Goal: Use online tool/utility: Utilize a website feature to perform a specific function

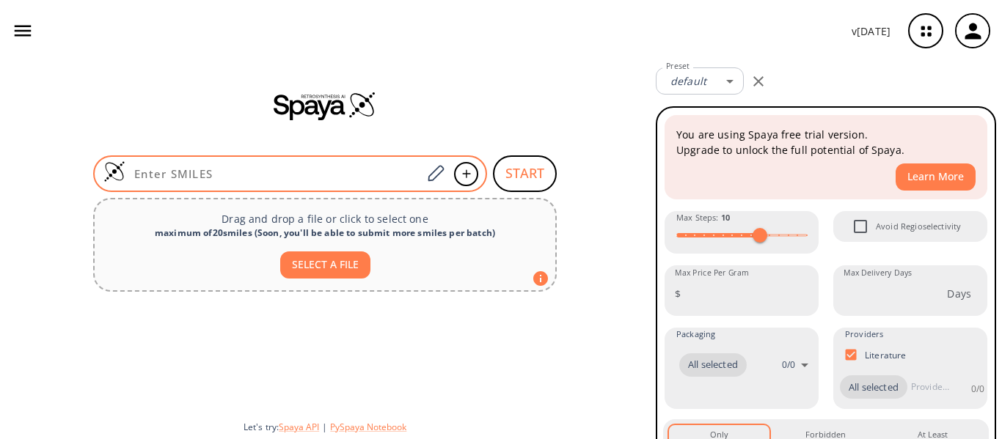
type input "O=C1NC(CO)C(=O)NC1CO"
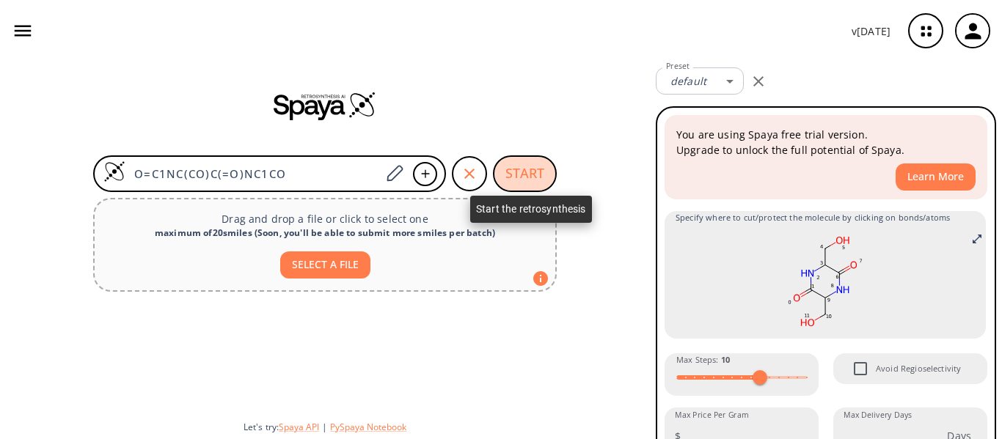
click at [515, 167] on button "START" at bounding box center [525, 173] width 64 height 37
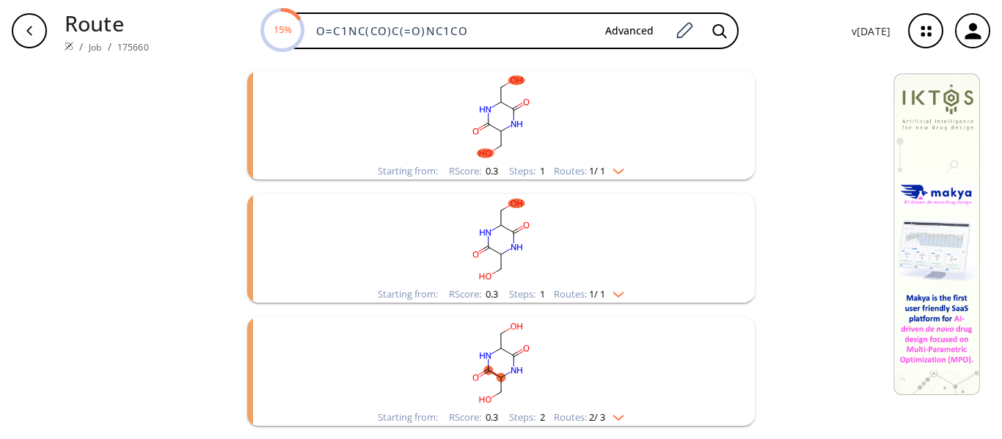
scroll to position [491, 0]
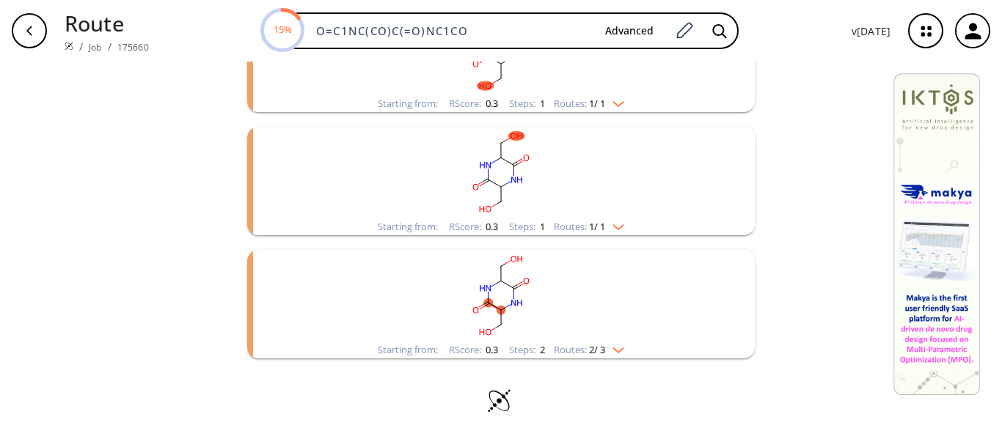
click at [616, 350] on img "clusters" at bounding box center [614, 348] width 19 height 12
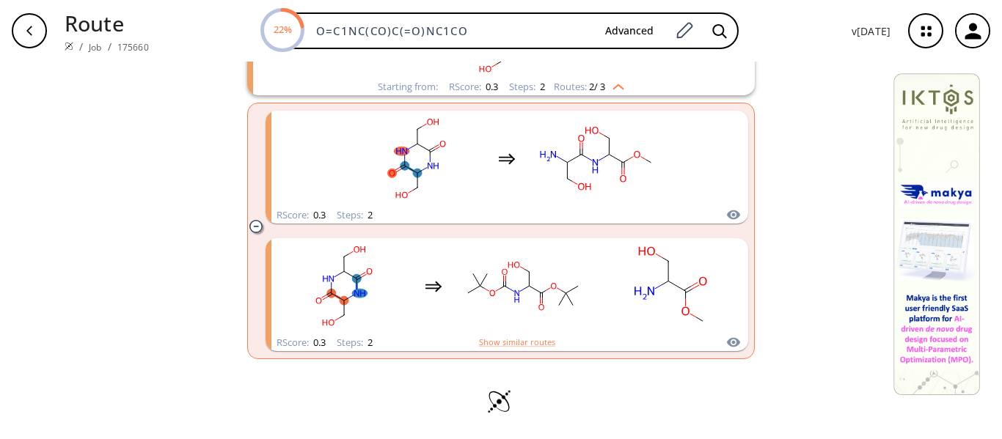
scroll to position [755, 0]
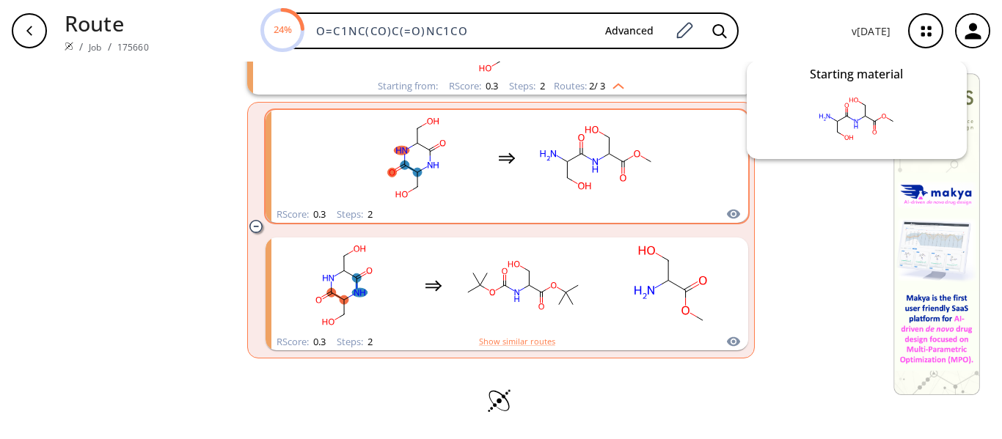
click at [732, 212] on icon "clusters" at bounding box center [733, 215] width 13 height 10
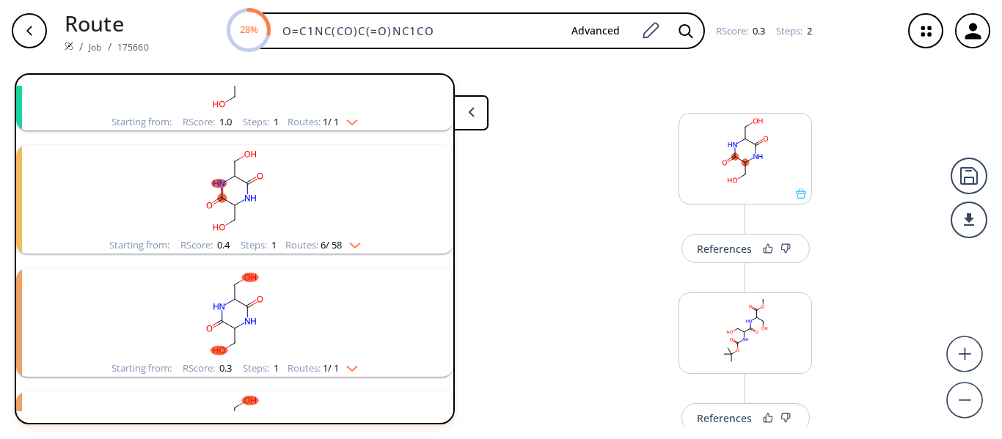
scroll to position [98, 0]
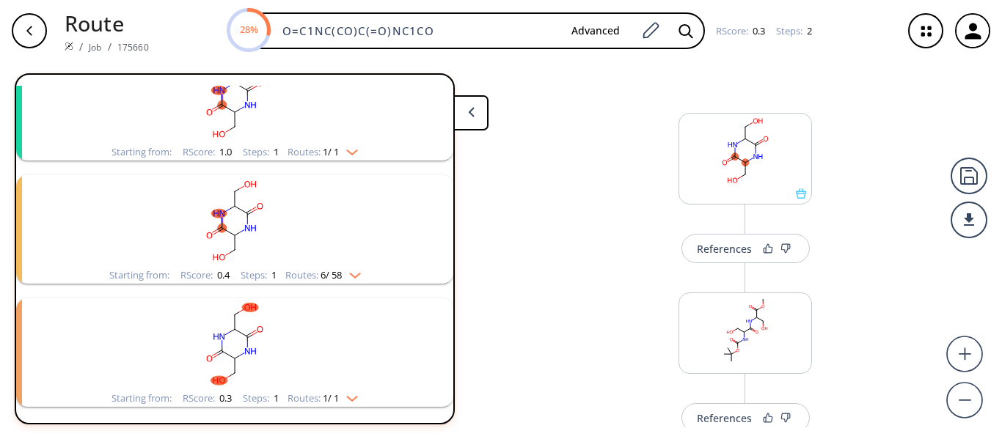
click at [468, 112] on icon at bounding box center [471, 112] width 7 height 10
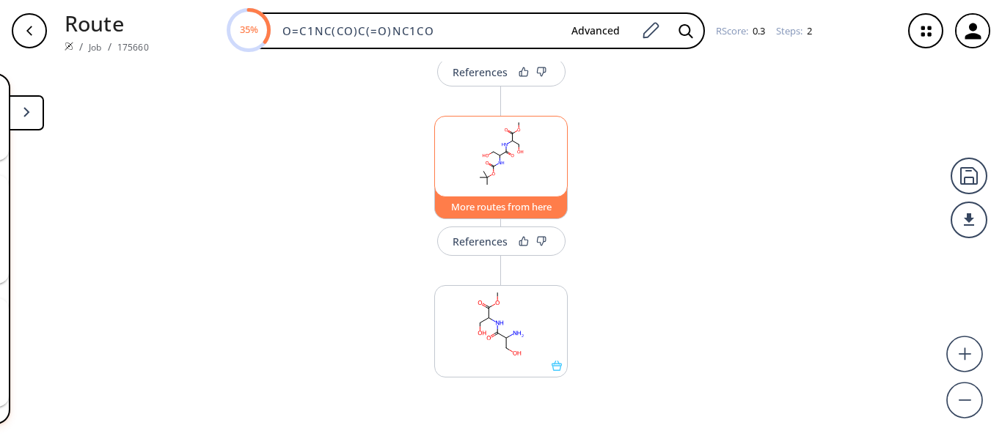
scroll to position [215, 0]
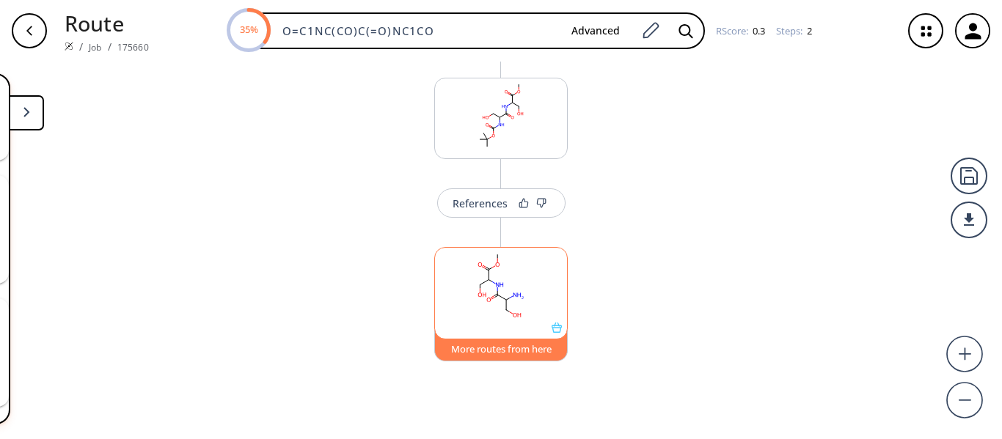
click at [500, 350] on button "More routes from here" at bounding box center [500, 346] width 133 height 32
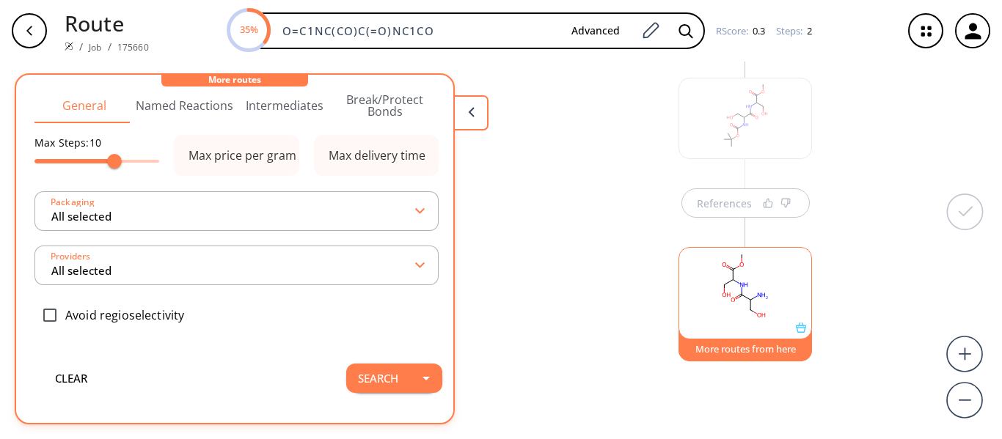
scroll to position [0, 0]
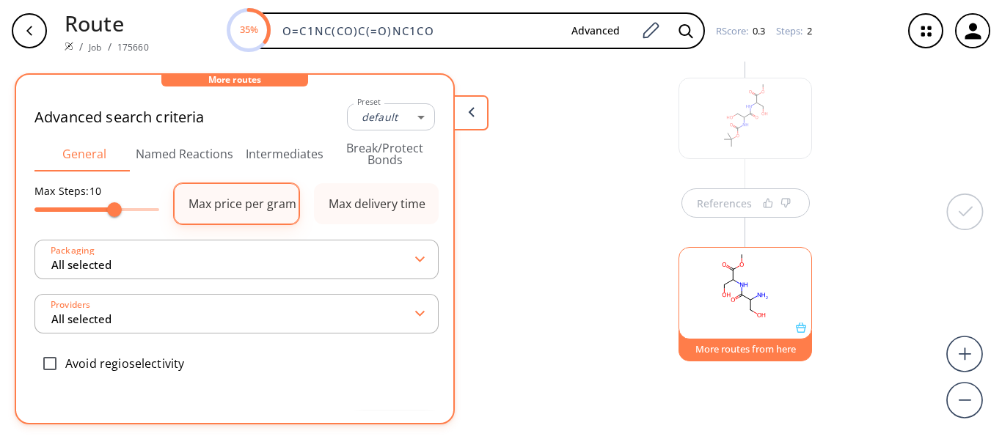
type input "-1"
type input "All selected"
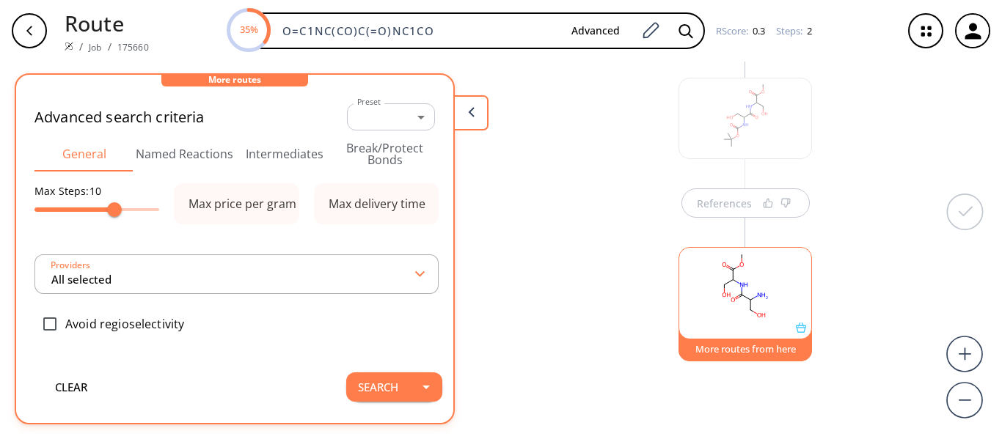
type input "All selected"
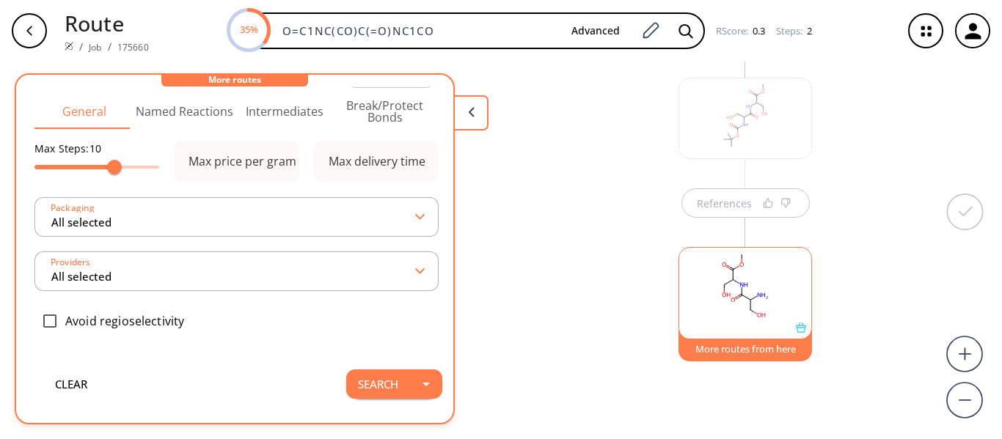
scroll to position [48, 0]
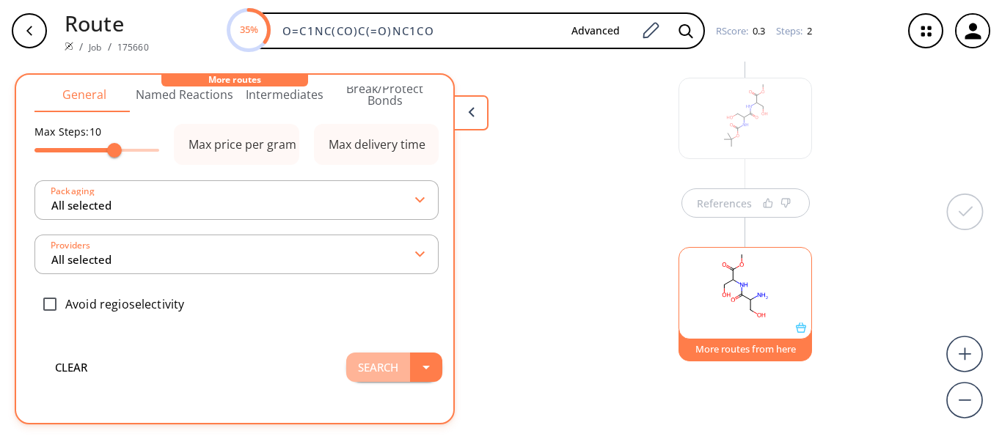
click at [346, 362] on button "Search" at bounding box center [378, 367] width 64 height 29
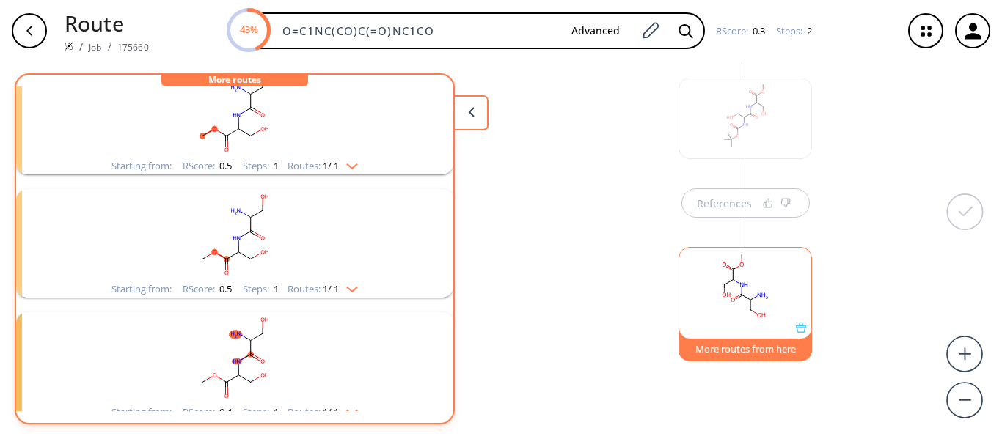
scroll to position [381, 0]
click at [310, 249] on rect "clusters" at bounding box center [234, 236] width 381 height 92
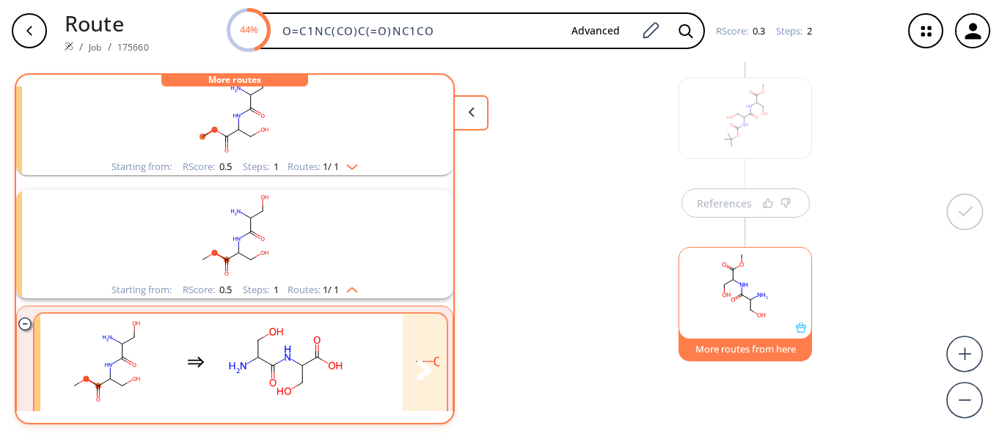
scroll to position [455, 0]
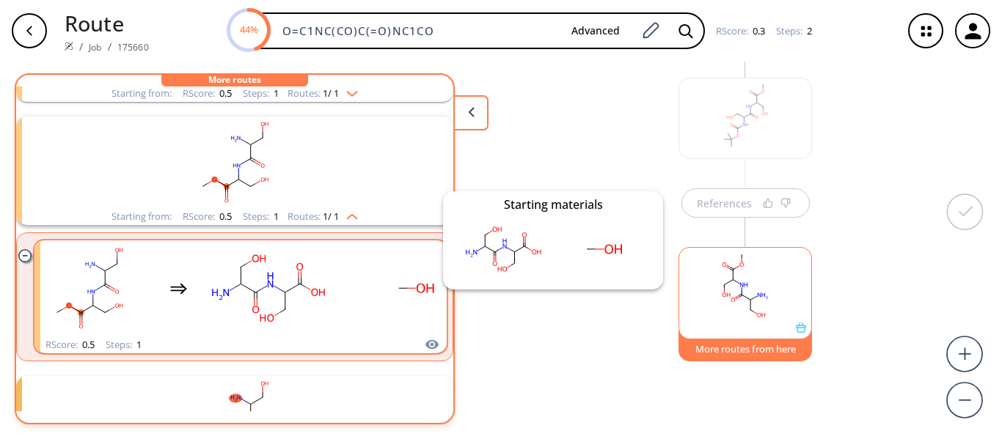
click at [425, 343] on icon "clusters" at bounding box center [431, 345] width 13 height 10
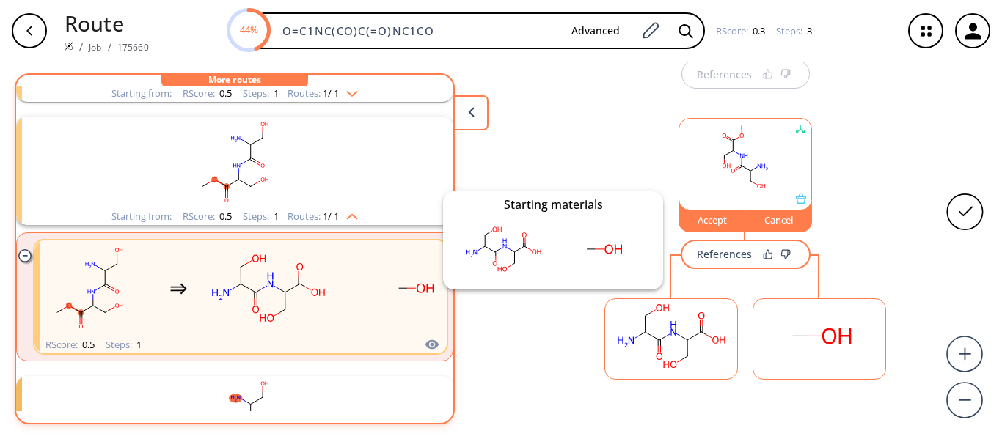
scroll to position [356, 0]
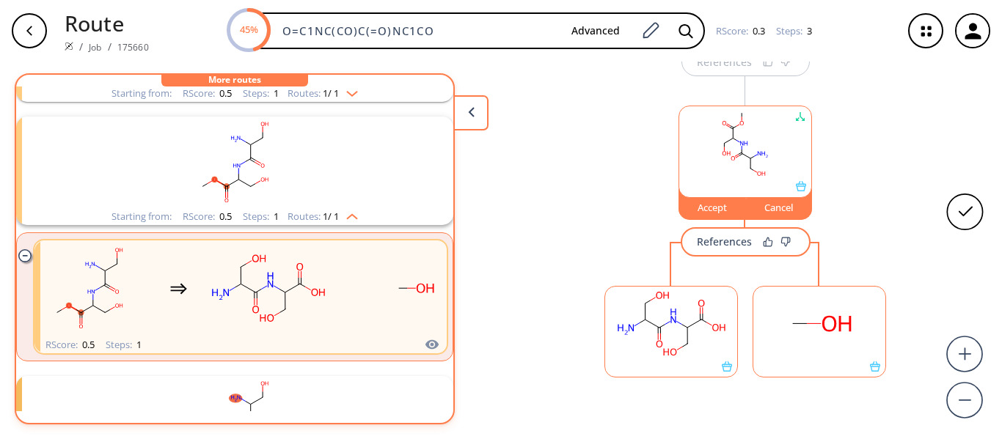
click at [741, 241] on div "References" at bounding box center [724, 242] width 55 height 10
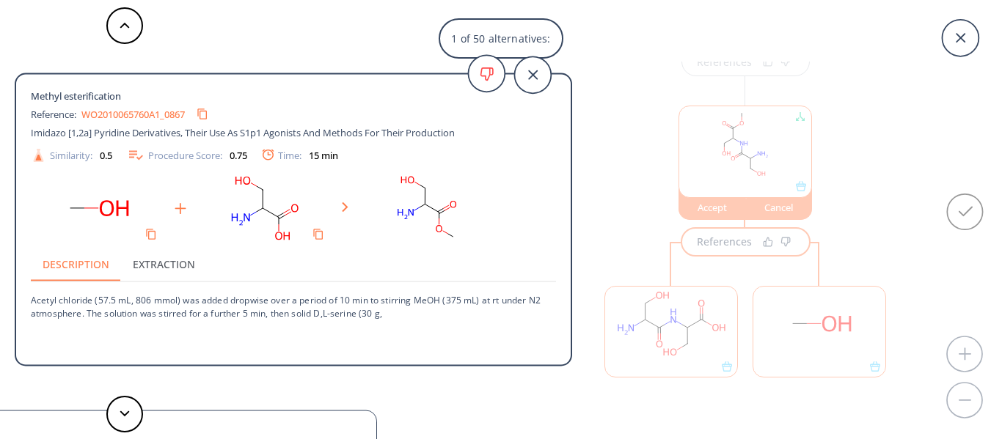
click at [340, 261] on div "Description Extraction" at bounding box center [293, 263] width 525 height 35
click at [281, 309] on p "Acetyl chloride (57.5 mL, 806 mmol) was added dropwise over a period of 10 min …" at bounding box center [293, 300] width 525 height 37
click at [133, 113] on link "WO2010065760A1_0867" at bounding box center [132, 114] width 103 height 10
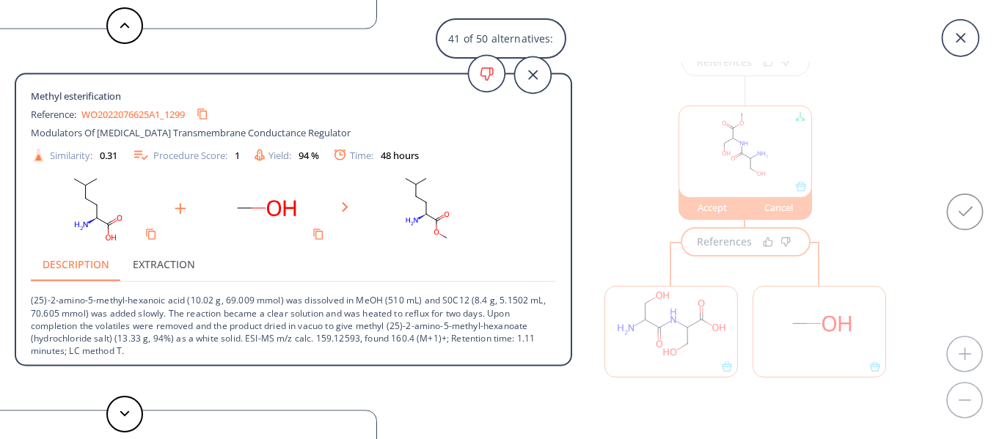
click at [995, 81] on div "41 of 50 alternatives: Methyl esterification Reference: WO2010065760A1_0867 Imi…" at bounding box center [501, 219] width 1002 height 439
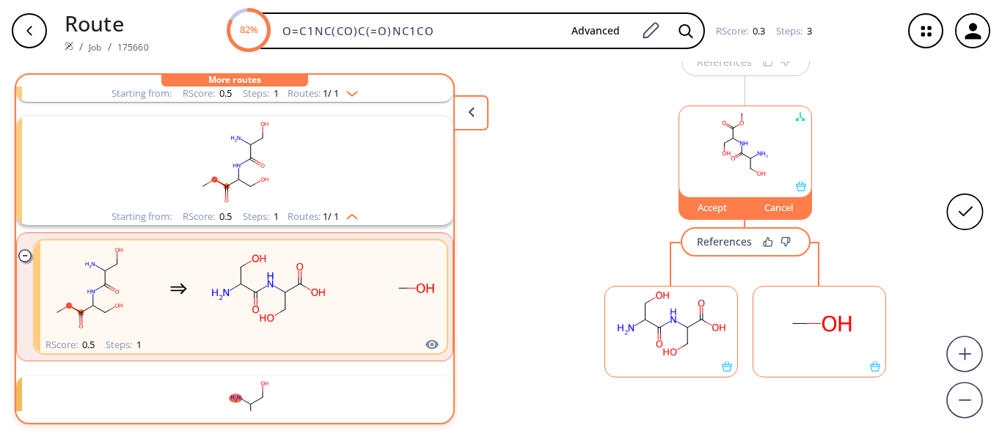
scroll to position [36, 0]
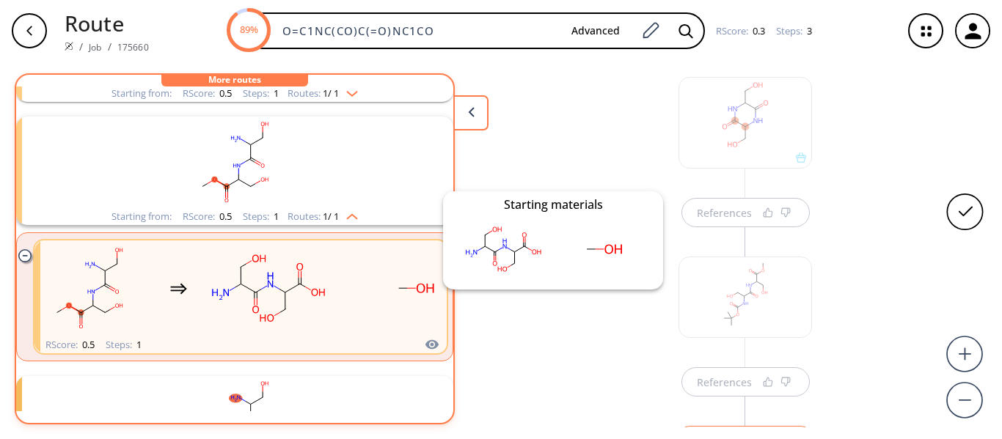
click at [425, 344] on icon "clusters" at bounding box center [431, 345] width 13 height 10
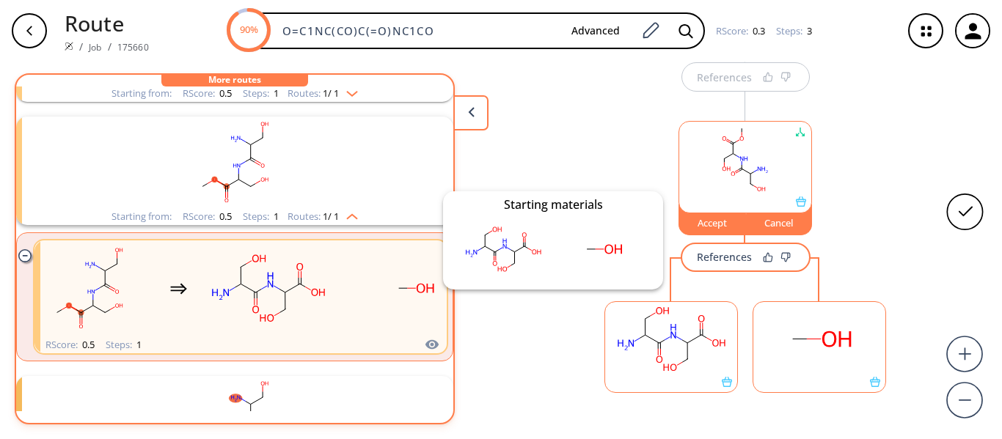
scroll to position [356, 0]
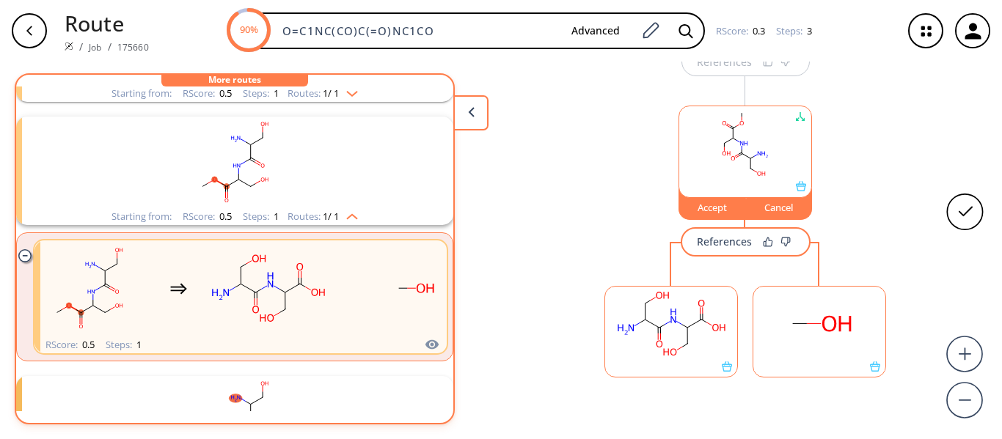
click at [718, 206] on div "Accept" at bounding box center [712, 207] width 66 height 9
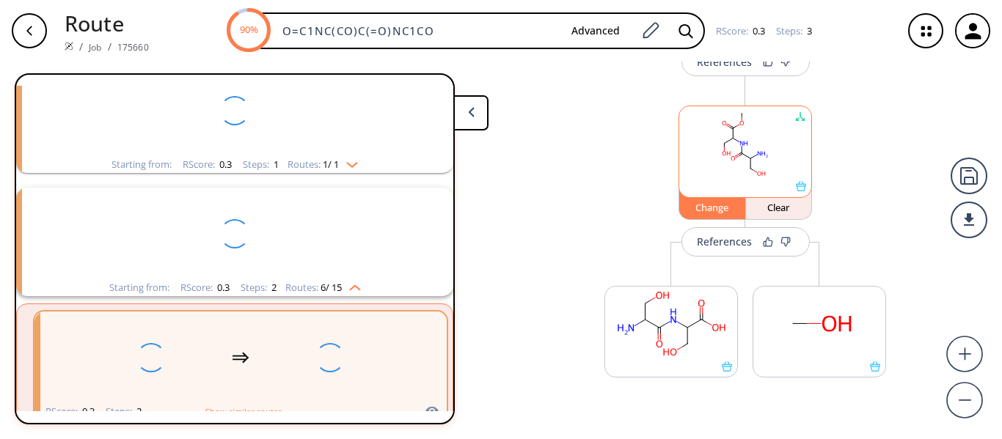
scroll to position [98, 0]
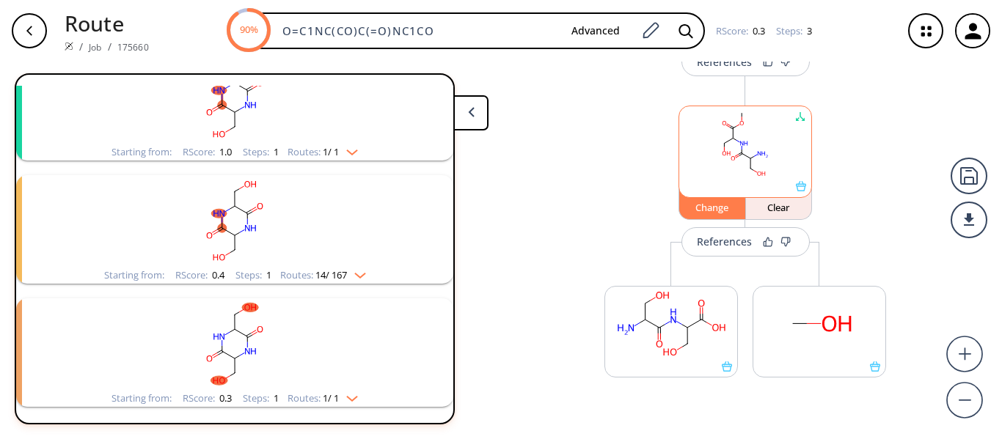
click at [709, 211] on div "Change" at bounding box center [712, 207] width 66 height 9
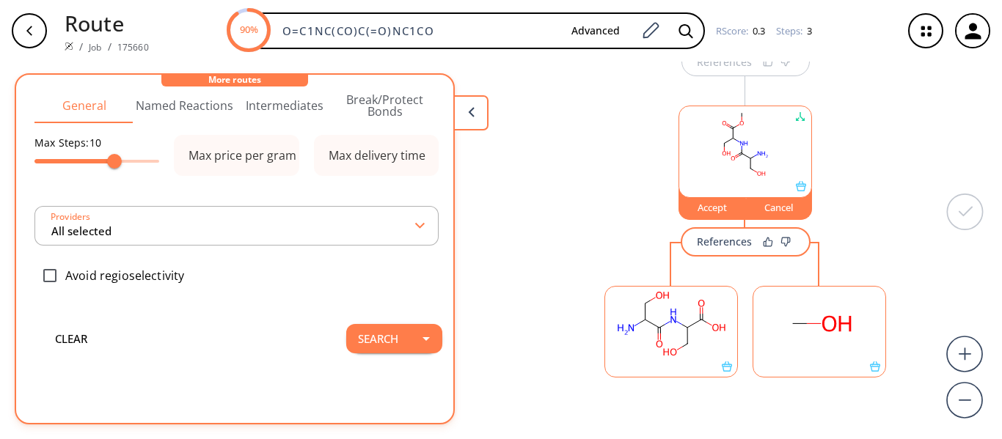
scroll to position [48, 0]
type input "All selected"
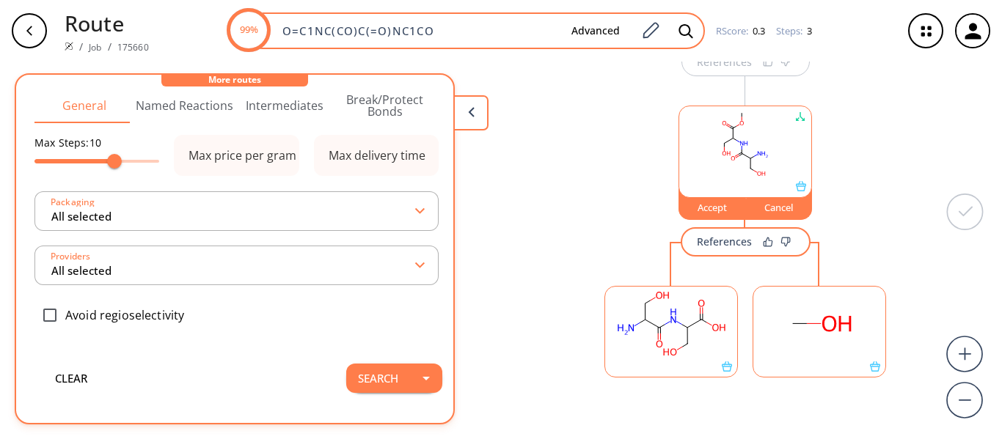
click at [459, 24] on input "O=C1NC(CO)C(=O)NC1CO" at bounding box center [417, 30] width 286 height 15
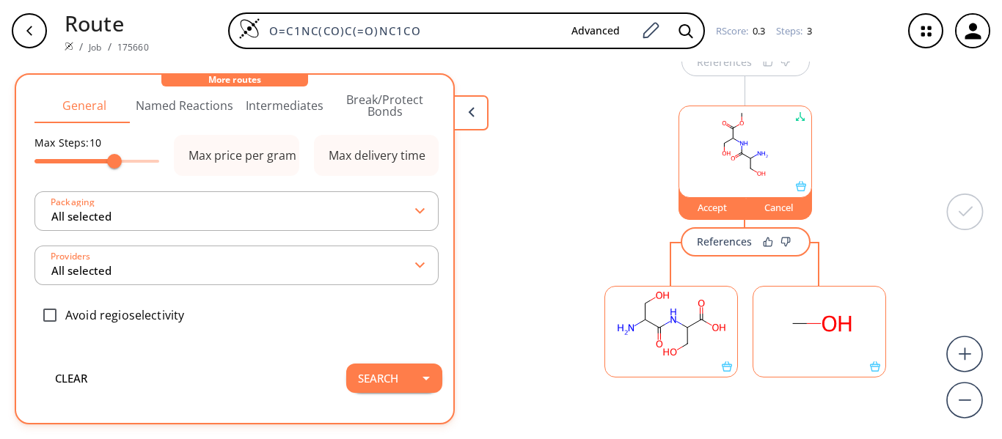
click at [542, 213] on div "References References Accept Cancel References" at bounding box center [501, 245] width 1002 height 366
click at [533, 202] on div "References References Accept Cancel References" at bounding box center [501, 245] width 1002 height 366
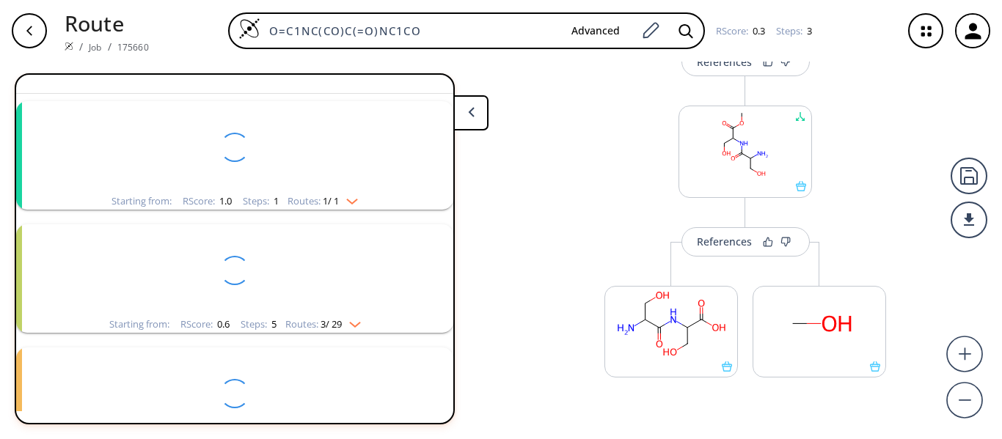
scroll to position [98, 0]
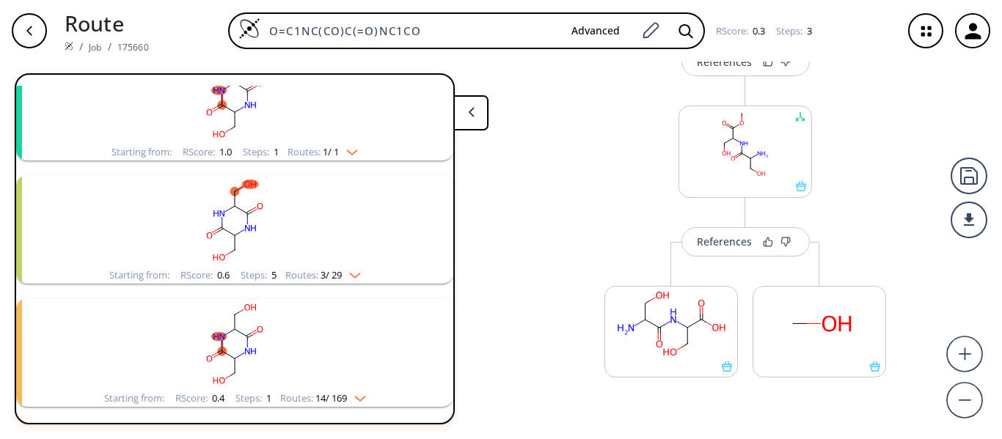
click at [541, 216] on div "References More routes from here References Change Clear References More routes…" at bounding box center [501, 245] width 1002 height 366
click at [539, 220] on div "References More routes from here References Change Clear References More routes…" at bounding box center [501, 245] width 1002 height 366
click at [544, 216] on div "References More routes from here References Change Clear References More routes…" at bounding box center [501, 245] width 1002 height 366
click at [548, 216] on div "References More routes from here References Change Clear References More routes…" at bounding box center [501, 245] width 1002 height 366
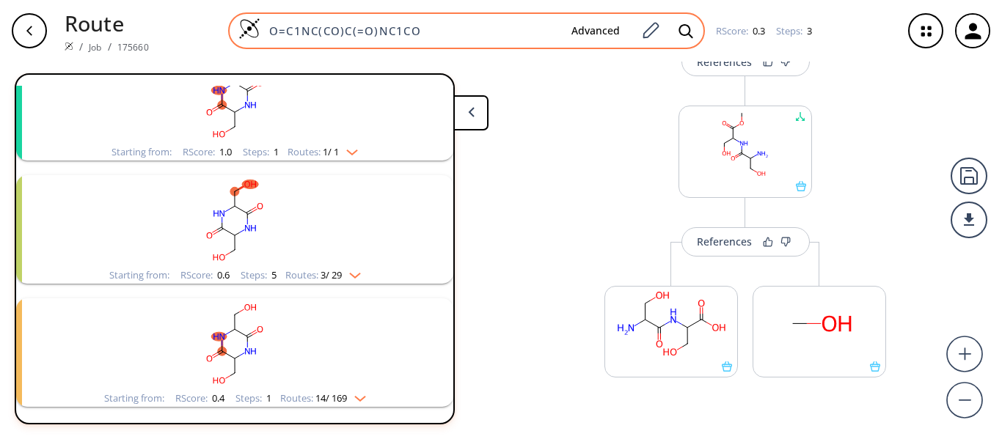
click at [476, 34] on input "O=C1NC(CO)C(=O)NC1CO" at bounding box center [409, 30] width 299 height 15
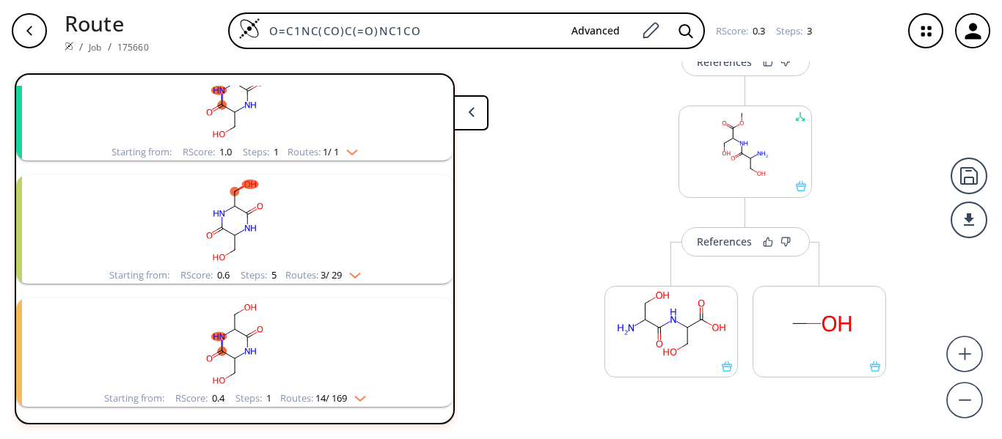
click at [555, 222] on div "References More routes from here References Change Clear References More routes…" at bounding box center [501, 245] width 1002 height 366
